Goal: Task Accomplishment & Management: Use online tool/utility

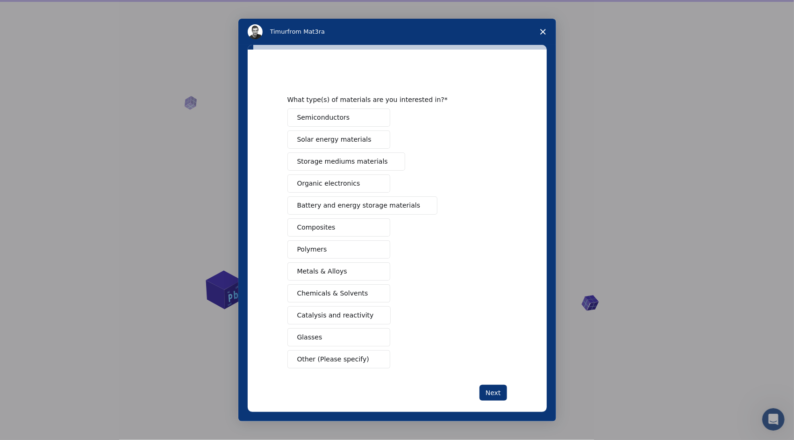
click at [357, 221] on button "Composites" at bounding box center [339, 227] width 103 height 18
click at [360, 119] on button "Semiconductors" at bounding box center [339, 117] width 103 height 18
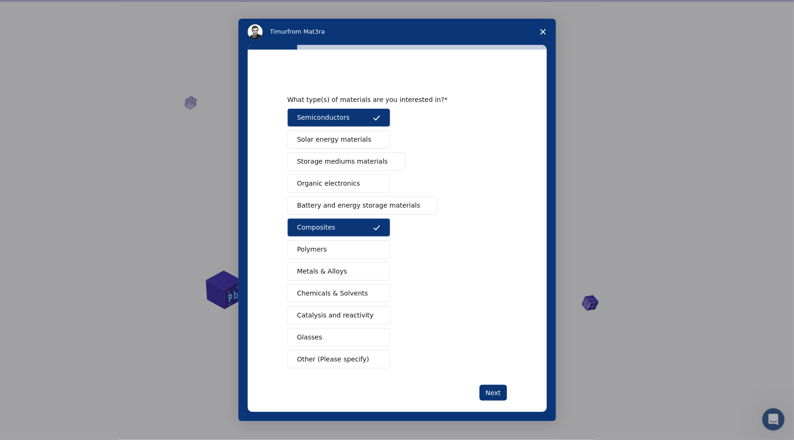
click at [368, 267] on button "Metals & Alloys" at bounding box center [339, 271] width 103 height 18
click at [476, 385] on div "Next" at bounding box center [398, 393] width 220 height 16
click at [487, 389] on button "Next" at bounding box center [494, 393] width 28 height 16
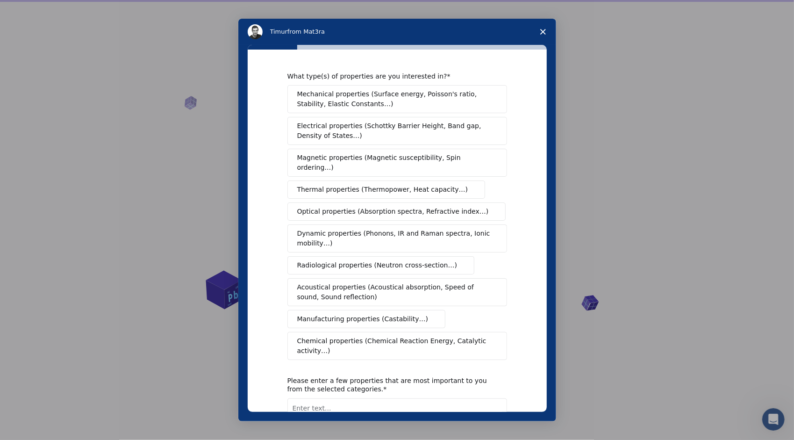
click at [338, 103] on span "Mechanical properties (Surface energy, Poisson's ratio, Stability, Elastic Cons…" at bounding box center [394, 99] width 195 height 20
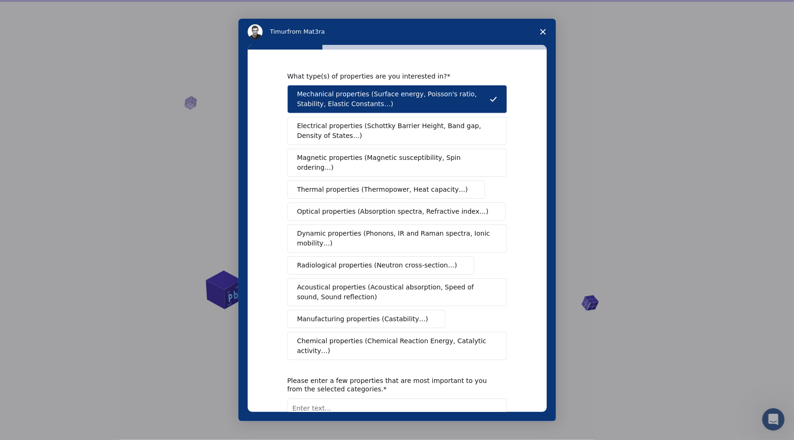
click at [351, 102] on span "Mechanical properties (Surface energy, Poisson's ratio, Stability, Elastic Cons…" at bounding box center [393, 99] width 193 height 20
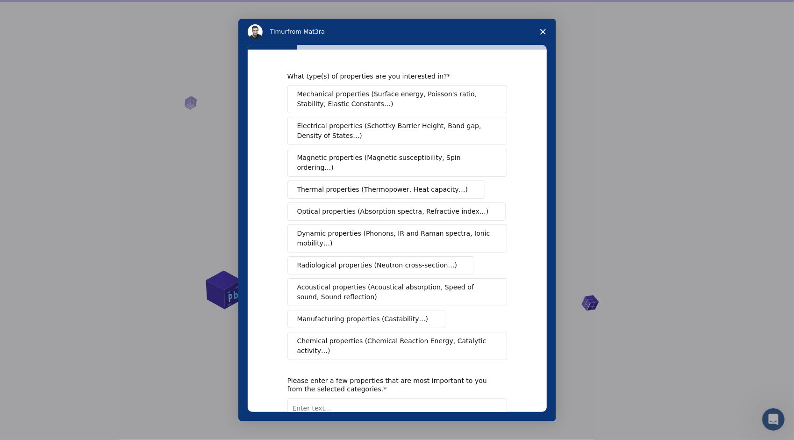
click at [337, 336] on span "Chemical properties (Chemical Reaction Energy, Catalytic activity…)" at bounding box center [394, 346] width 194 height 20
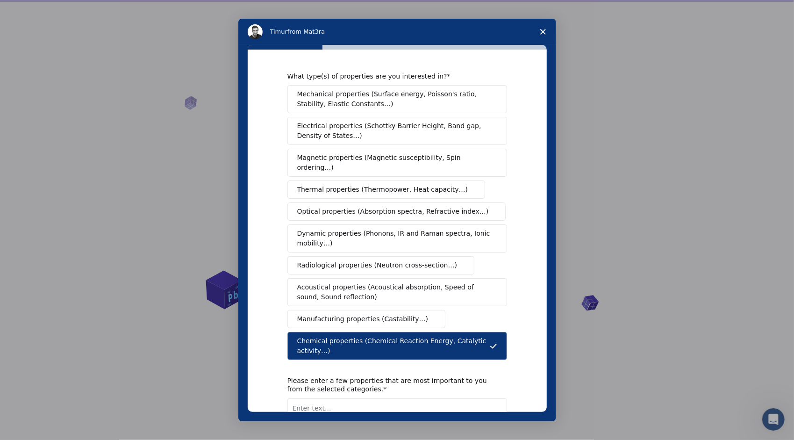
click at [353, 126] on span "Electrical properties (Schottky Barrier Height, Band gap, Density of States…)" at bounding box center [394, 131] width 194 height 20
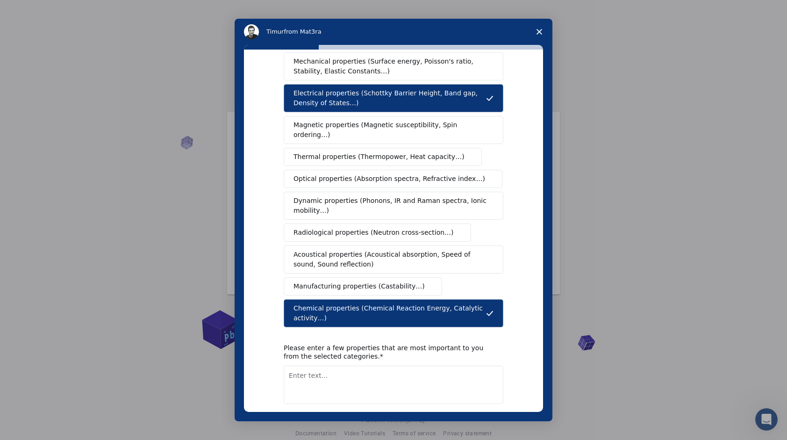
scroll to position [56, 0]
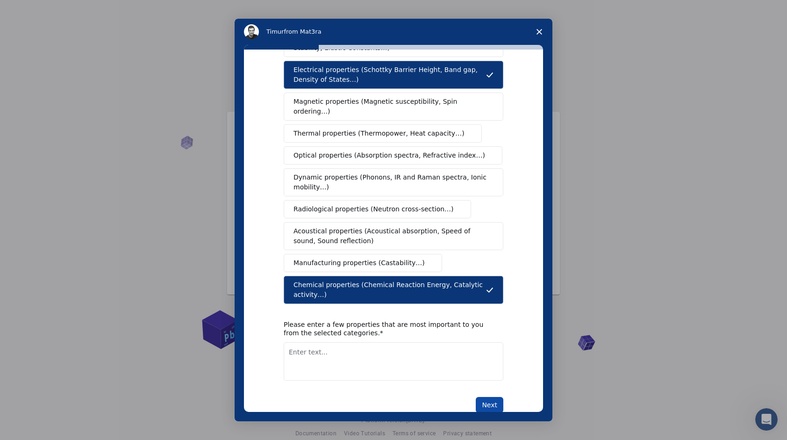
click at [487, 397] on button "Next" at bounding box center [490, 405] width 28 height 16
click at [476, 408] on button "Next" at bounding box center [490, 416] width 28 height 16
click at [416, 353] on textarea "Enter text..." at bounding box center [394, 361] width 220 height 38
type textarea "fast, convienient"
click at [497, 397] on button "Next" at bounding box center [490, 405] width 28 height 16
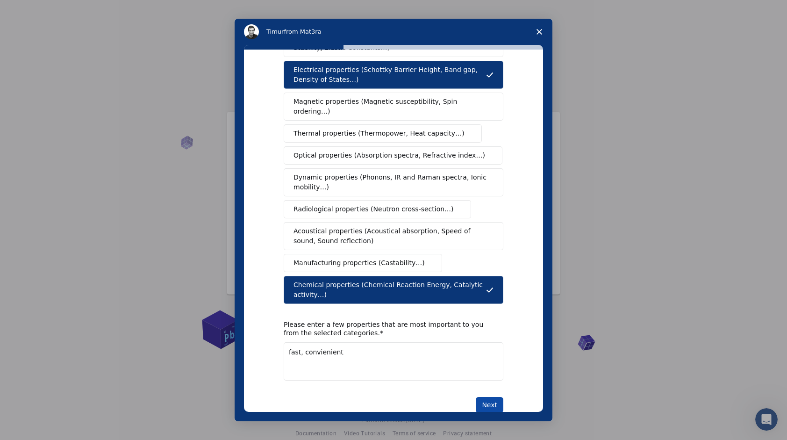
scroll to position [0, 0]
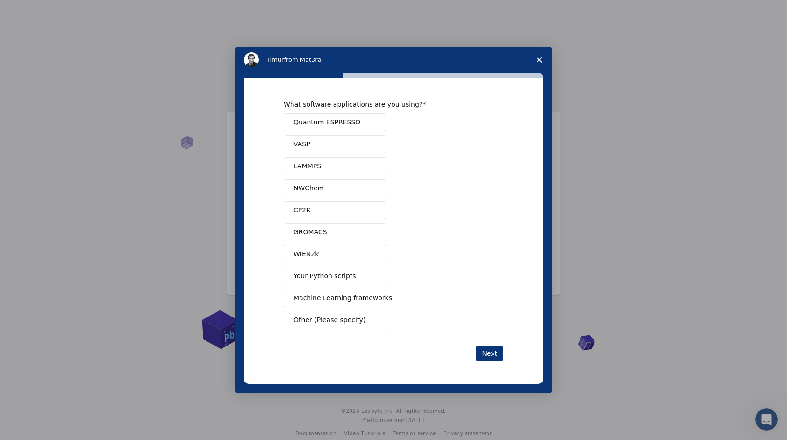
drag, startPoint x: 367, startPoint y: 122, endPoint x: 403, endPoint y: 173, distance: 61.7
click at [367, 122] on button "Quantum ESPRESSO" at bounding box center [335, 122] width 103 height 18
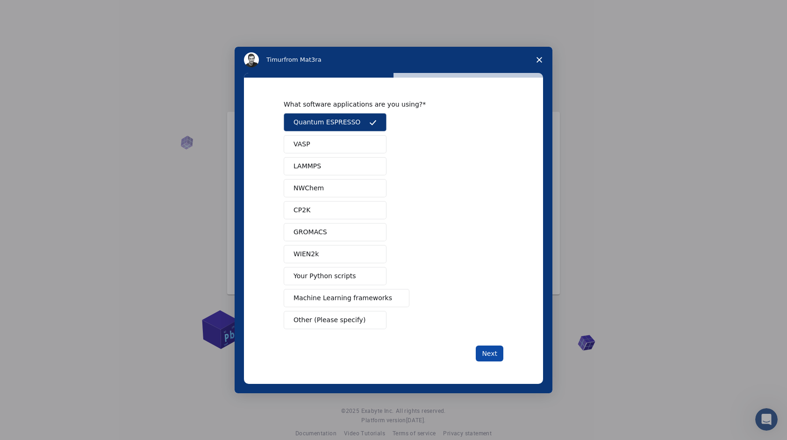
click at [490, 355] on button "Next" at bounding box center [490, 354] width 28 height 16
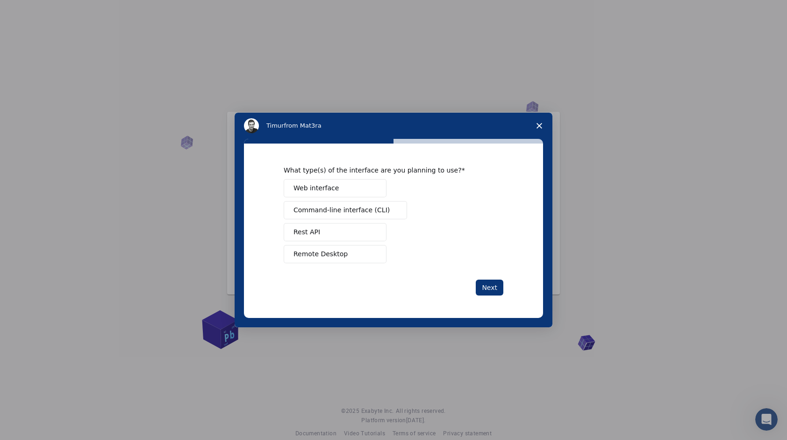
click at [338, 187] on button "Web interface" at bounding box center [335, 188] width 103 height 18
click at [355, 236] on button "Rest API" at bounding box center [335, 232] width 103 height 18
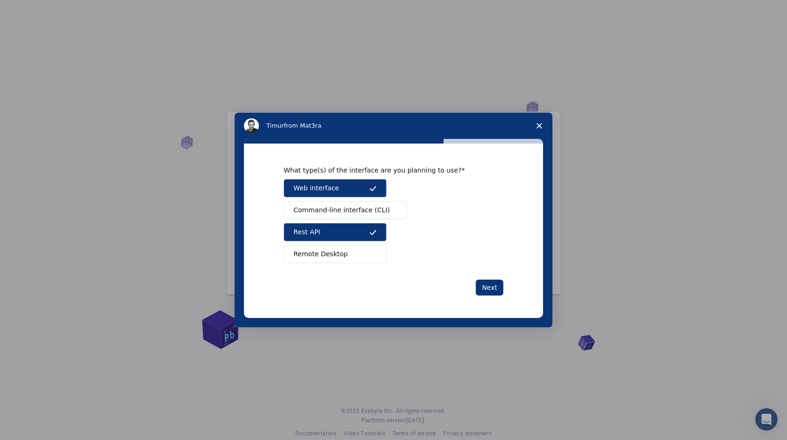
click at [367, 256] on button "Remote Desktop" at bounding box center [335, 254] width 103 height 18
click at [493, 285] on button "Next" at bounding box center [490, 288] width 28 height 16
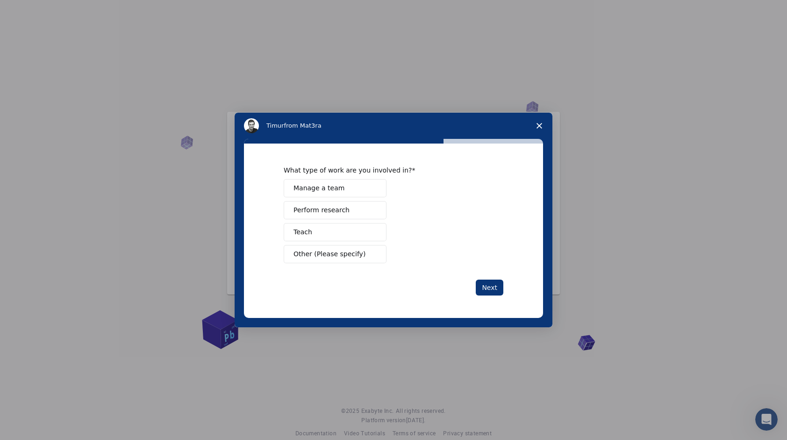
click at [337, 210] on span "Perform research" at bounding box center [322, 210] width 56 height 10
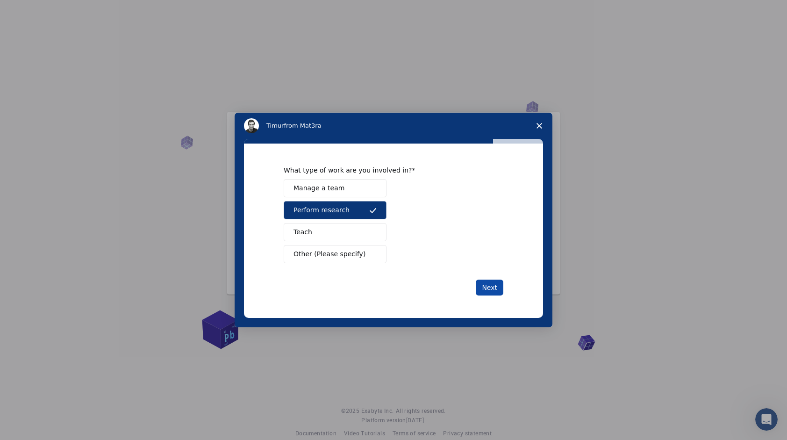
click at [484, 282] on button "Next" at bounding box center [490, 288] width 28 height 16
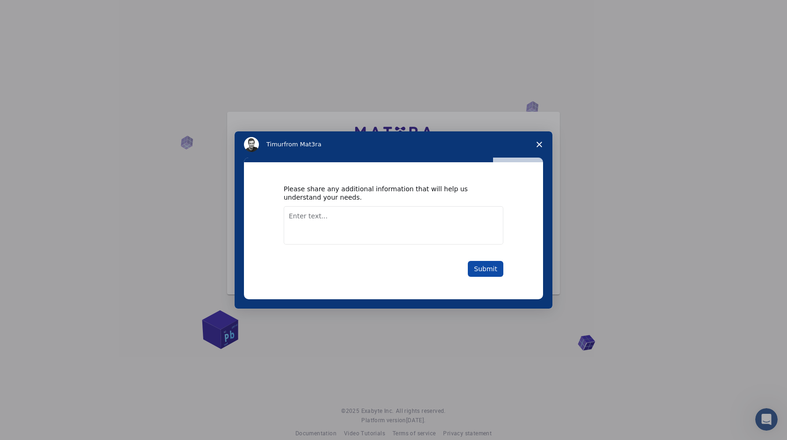
click at [488, 270] on button "Submit" at bounding box center [486, 269] width 36 height 16
click at [488, 267] on button "Submit" at bounding box center [486, 269] width 36 height 16
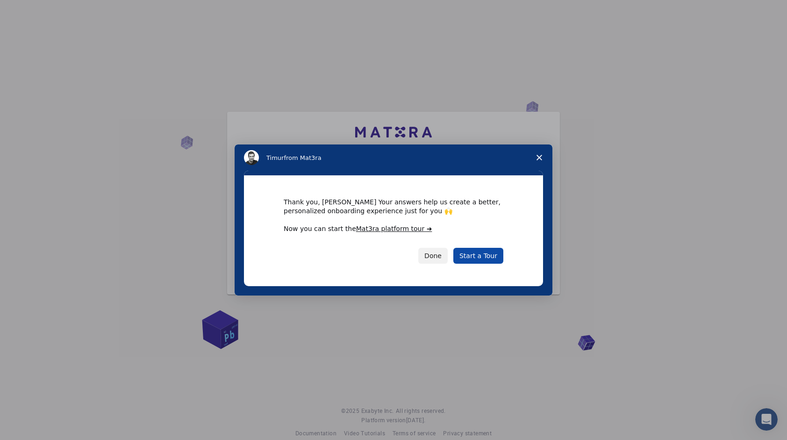
click at [483, 260] on link "Start a Tour" at bounding box center [479, 256] width 50 height 16
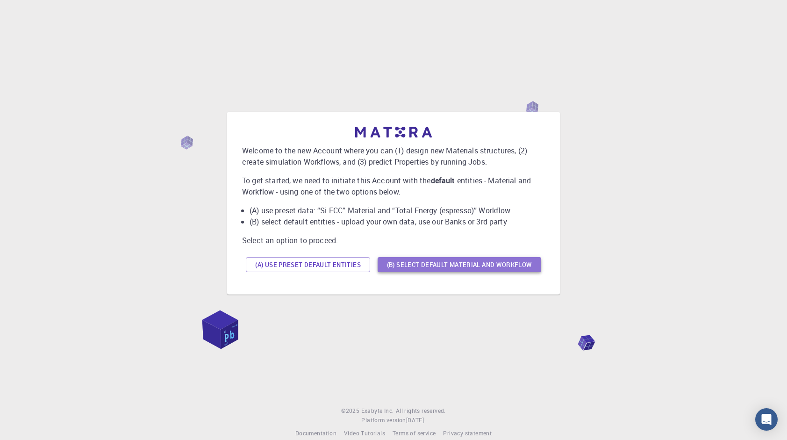
click at [462, 269] on button "(B) Select default material and workflow" at bounding box center [460, 264] width 164 height 15
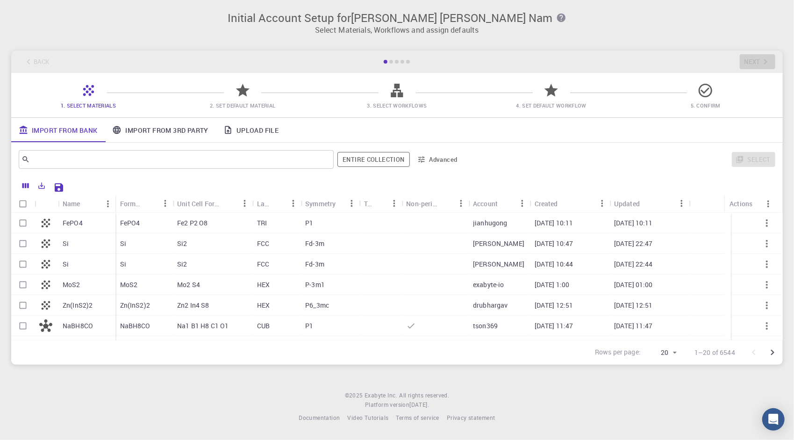
click at [262, 128] on link "Upload File" at bounding box center [251, 130] width 70 height 24
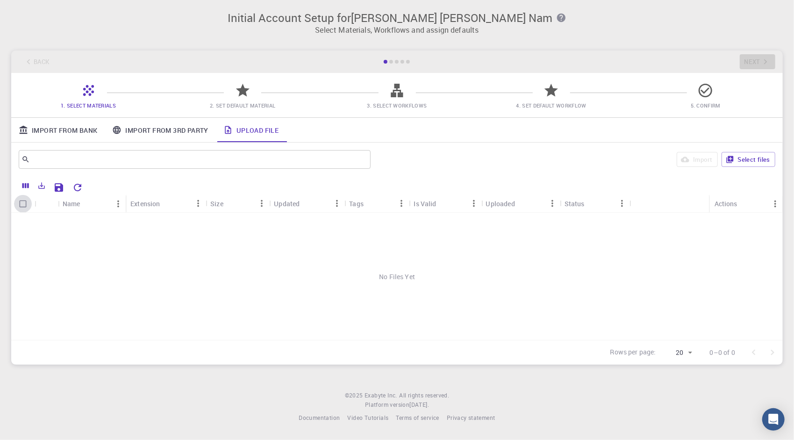
click at [23, 209] on input "Select all rows" at bounding box center [23, 204] width 18 height 18
checkbox input "false"
click at [755, 165] on button "Select files" at bounding box center [749, 159] width 54 height 15
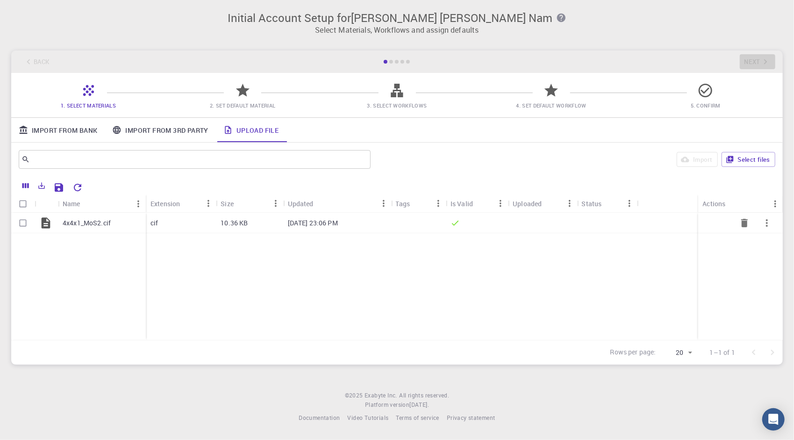
click at [27, 222] on input "Select row" at bounding box center [23, 223] width 18 height 18
checkbox input "true"
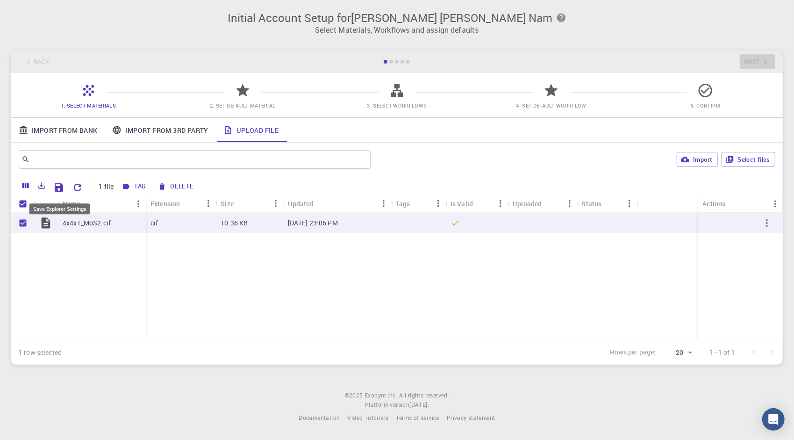
click at [58, 187] on icon "Save Explorer Settings" at bounding box center [59, 187] width 8 height 8
click at [697, 164] on button "Import" at bounding box center [697, 159] width 41 height 15
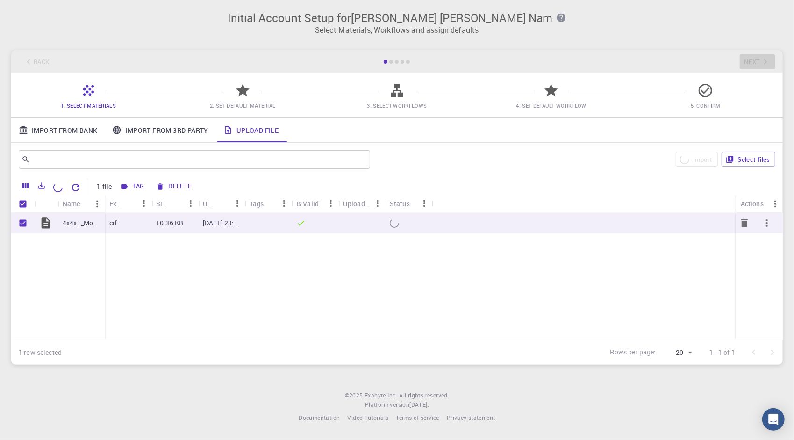
click at [771, 225] on icon "button" at bounding box center [767, 222] width 11 height 11
click at [582, 274] on div at bounding box center [397, 220] width 794 height 440
click at [142, 185] on button "Tag" at bounding box center [132, 186] width 30 height 15
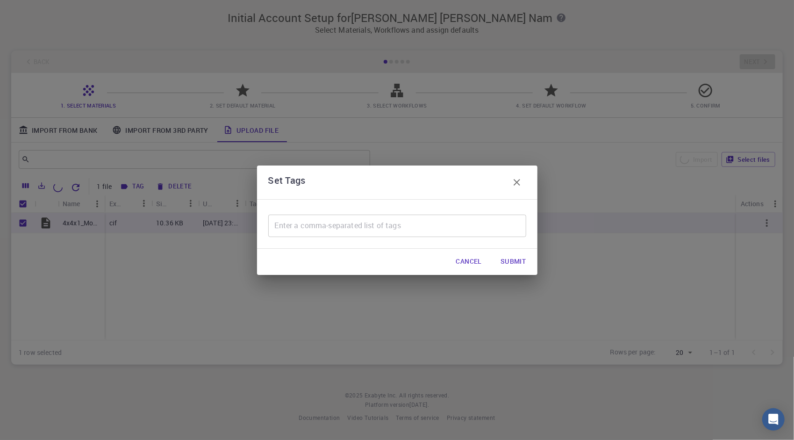
click at [520, 176] on button "button" at bounding box center [517, 182] width 19 height 19
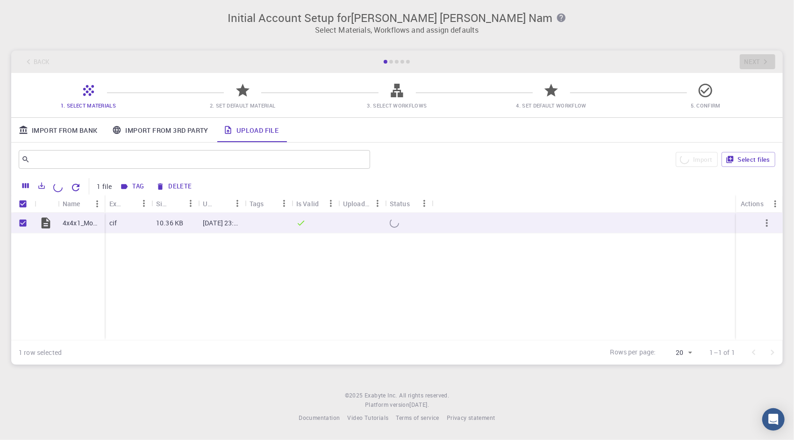
checkbox input "false"
